Goal: Task Accomplishment & Management: Use online tool/utility

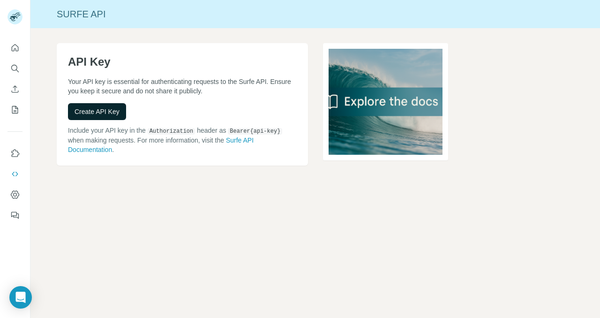
click at [110, 107] on span "Create API Key" at bounding box center [97, 111] width 45 height 9
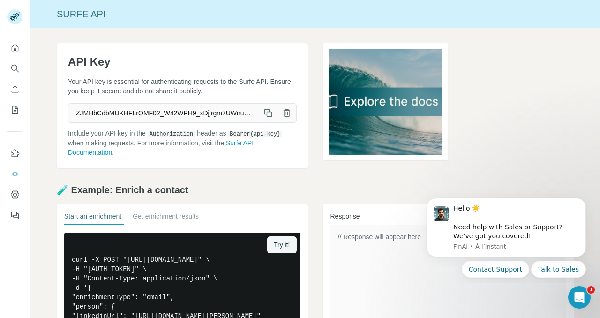
click at [22, 43] on div at bounding box center [15, 129] width 30 height 190
click at [17, 46] on icon "Quick start" at bounding box center [15, 47] width 7 height 7
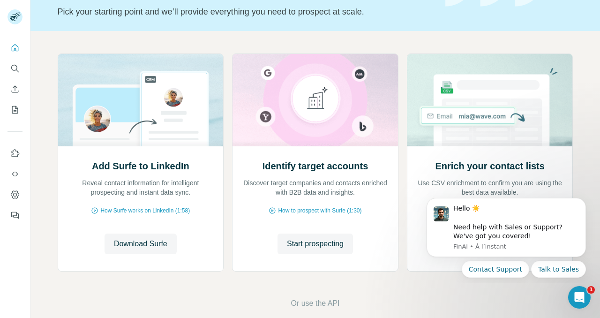
scroll to position [76, 0]
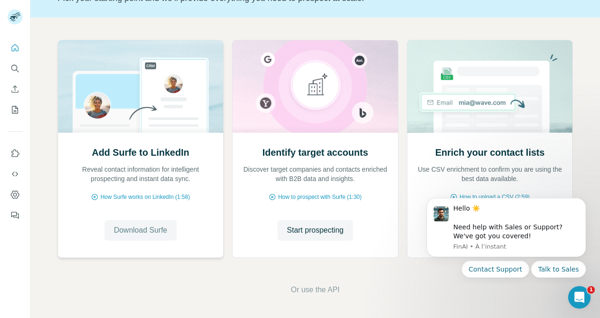
click at [155, 233] on span "Download Surfe" at bounding box center [140, 229] width 53 height 11
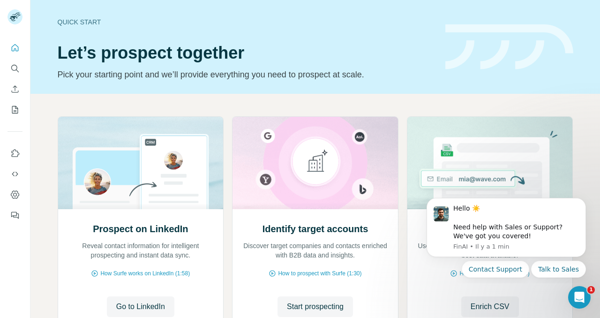
click at [397, 91] on div "Quick start Let’s prospect together Pick your starting point and we’ll provide …" at bounding box center [314, 47] width 569 height 94
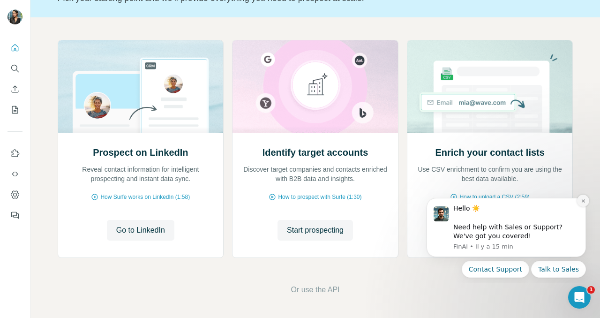
click at [584, 200] on icon "Dismiss notification" at bounding box center [582, 200] width 3 height 3
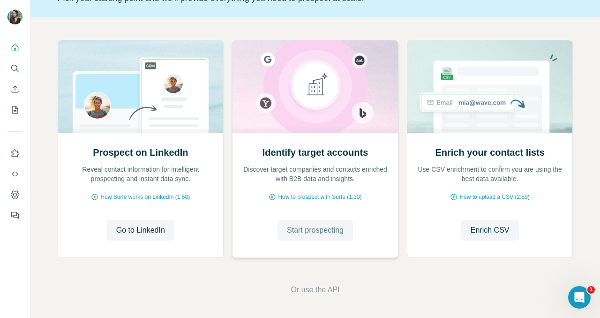
click at [333, 233] on span "Start prospecting" at bounding box center [315, 229] width 57 height 11
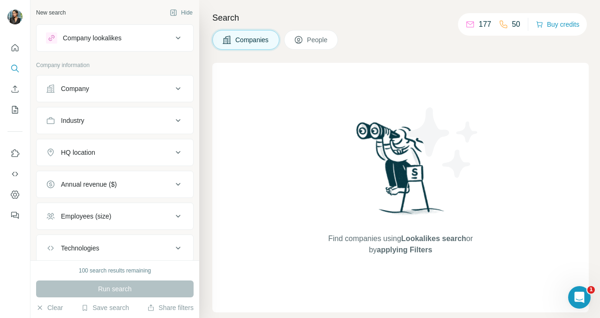
click at [150, 40] on div "Company lookalikes" at bounding box center [109, 37] width 127 height 11
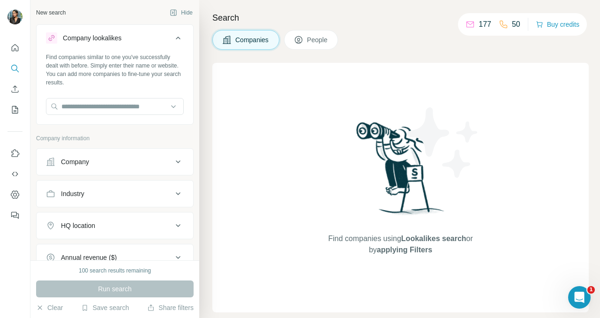
click at [184, 38] on button "Company lookalikes" at bounding box center [115, 40] width 157 height 26
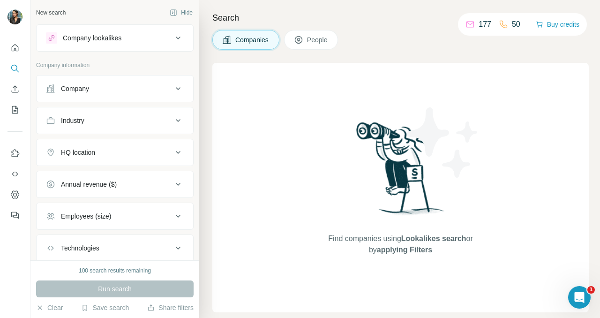
click at [301, 43] on icon at bounding box center [298, 39] width 7 height 7
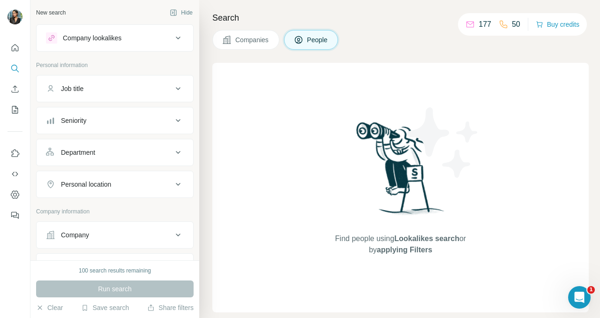
click at [147, 33] on div "Company lookalikes" at bounding box center [109, 37] width 127 height 11
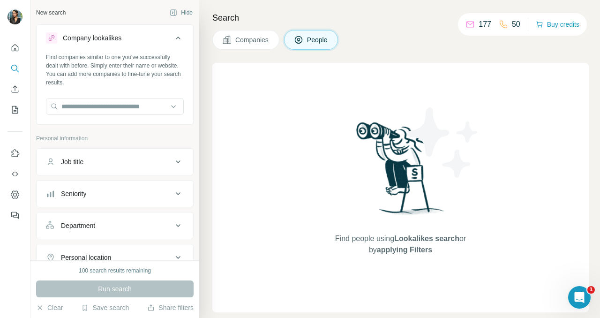
click at [147, 35] on div "Company lookalikes" at bounding box center [109, 37] width 127 height 11
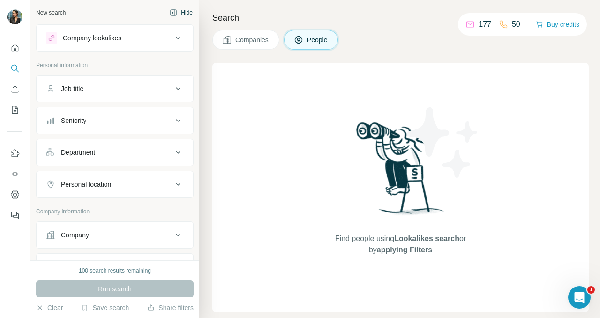
click at [181, 10] on button "Hide" at bounding box center [181, 13] width 36 height 14
